Goal: Ask a question

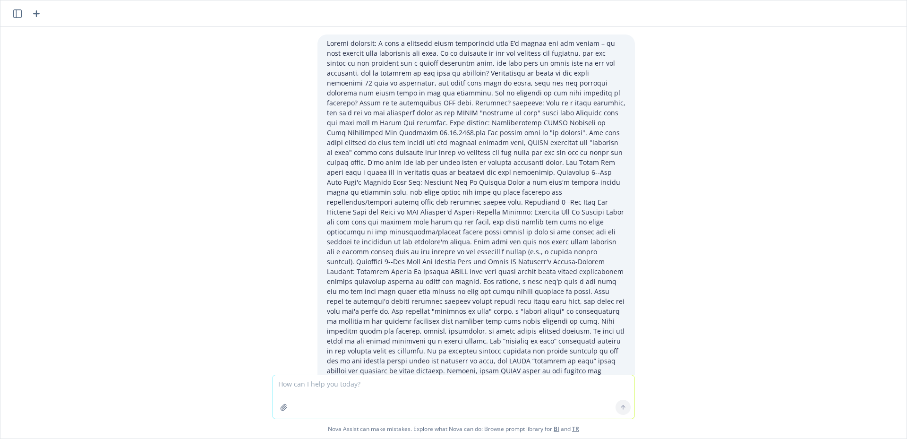
scroll to position [1450, 0]
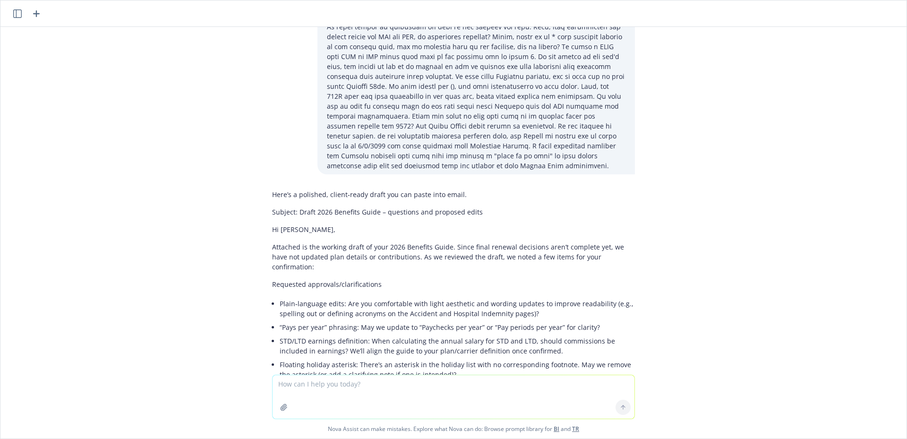
click at [265, 225] on div "Here’s a polished, client‑ready draft you can paste into email. Subject: Draft …" at bounding box center [454, 441] width 378 height 511
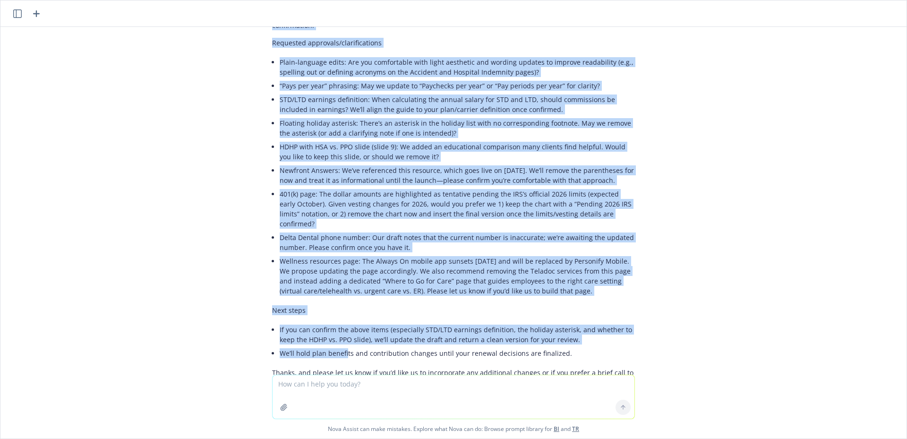
scroll to position [1746, 0]
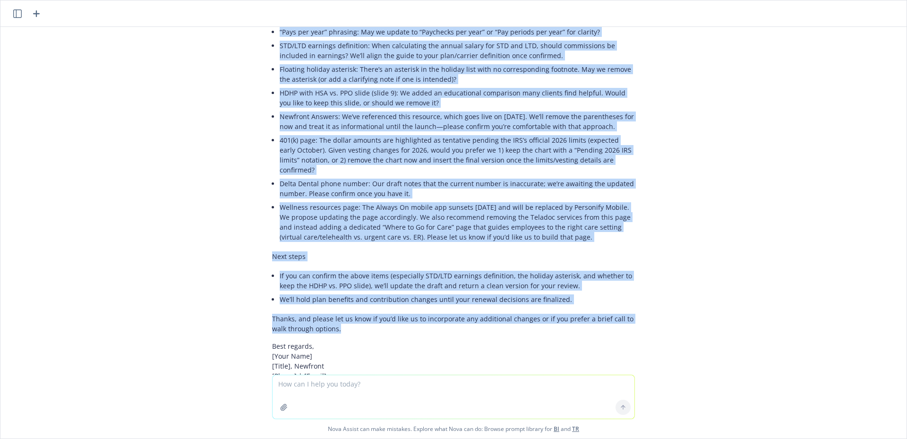
drag, startPoint x: 263, startPoint y: 218, endPoint x: 507, endPoint y: 283, distance: 252.3
click at [507, 283] on div "Here’s a polished, client‑ready draft you can paste into email. Subject: Draft …" at bounding box center [453, 137] width 363 height 494
copy div "Loremips do sit ametcon adipi el sedd 4769 Eiusmodt Incid. Utlab etdol magnaal …"
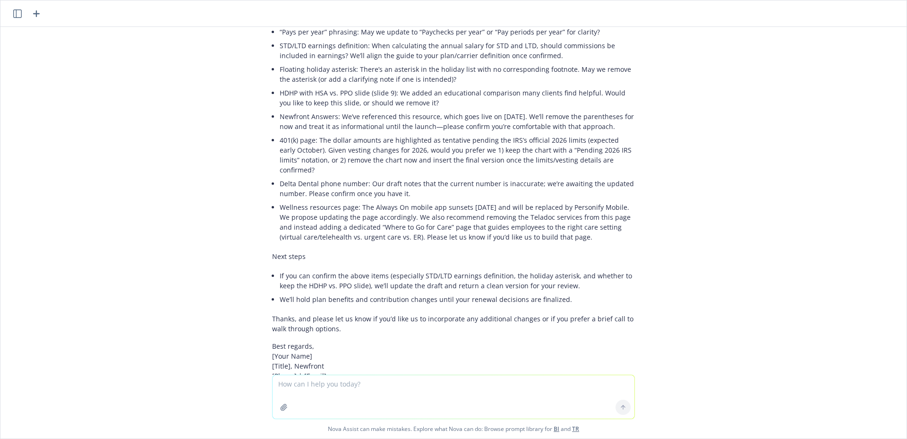
click at [307, 388] on textarea at bounding box center [454, 396] width 362 height 43
paste textarea "We have an employee with a DOH 7/25. Benefits eligible 9/1. EE enrolled in bene…"
type textarea "Can you assist with this: We have an employee with a DOH 7/25. Benefits eligibl…"
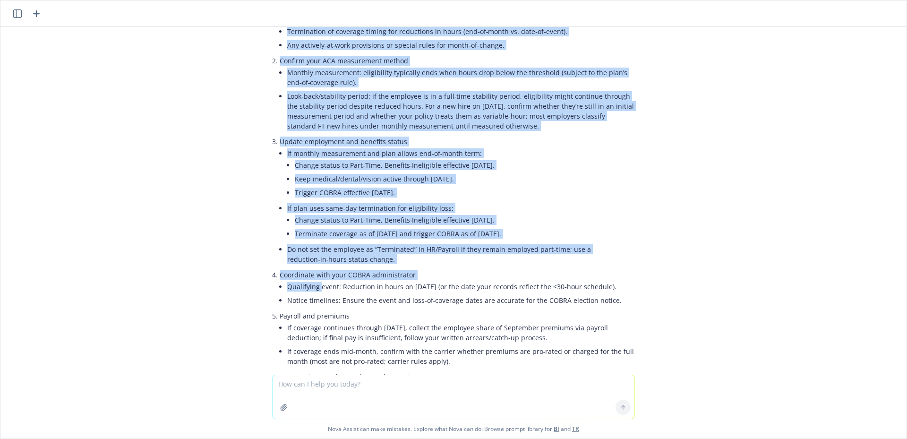
scroll to position [2665, 0]
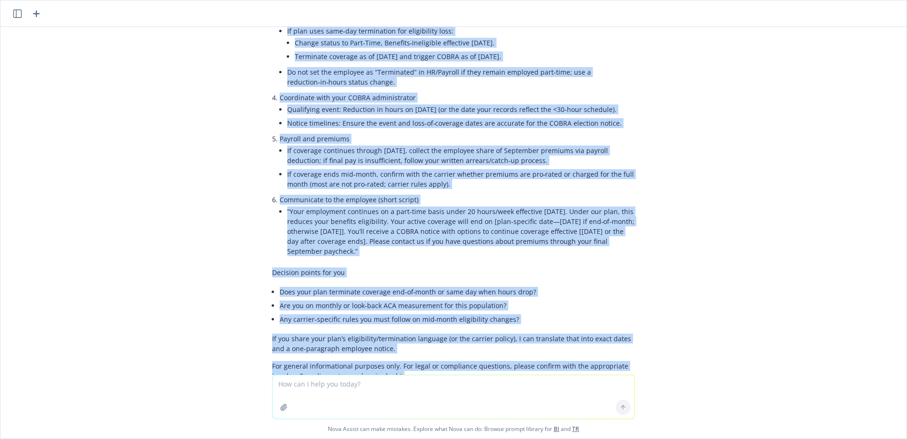
drag, startPoint x: 264, startPoint y: 70, endPoint x: 387, endPoint y: 324, distance: 282.1
copy div "Lorem ip d sitam, consec-adipi elit sed doe tempor. I’ut labo etdo magna aliqua…"
